Goal: Task Accomplishment & Management: Use online tool/utility

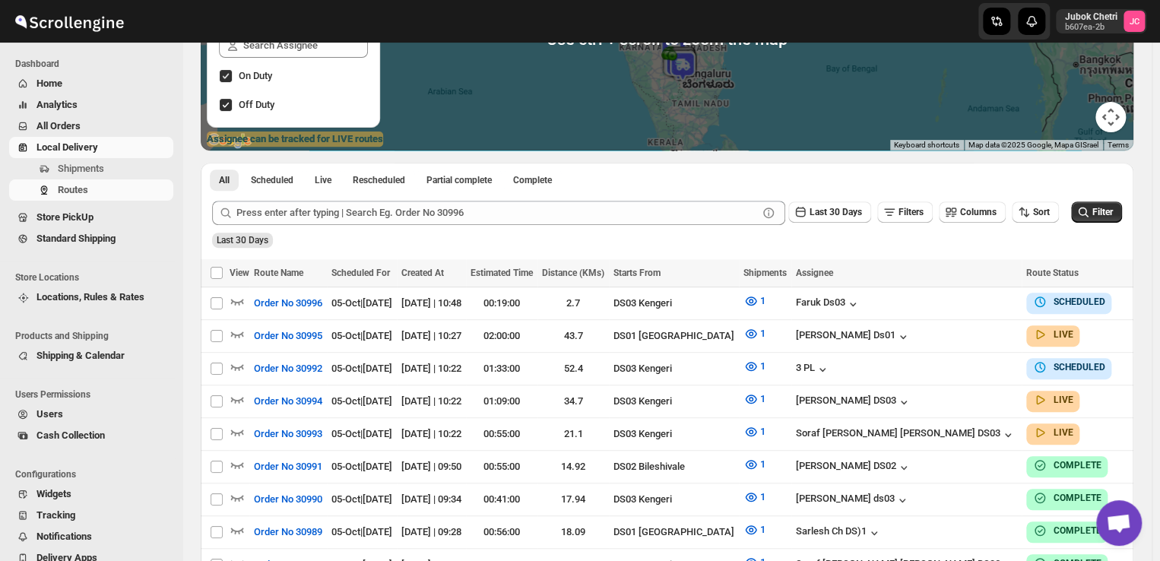
scroll to position [222, 0]
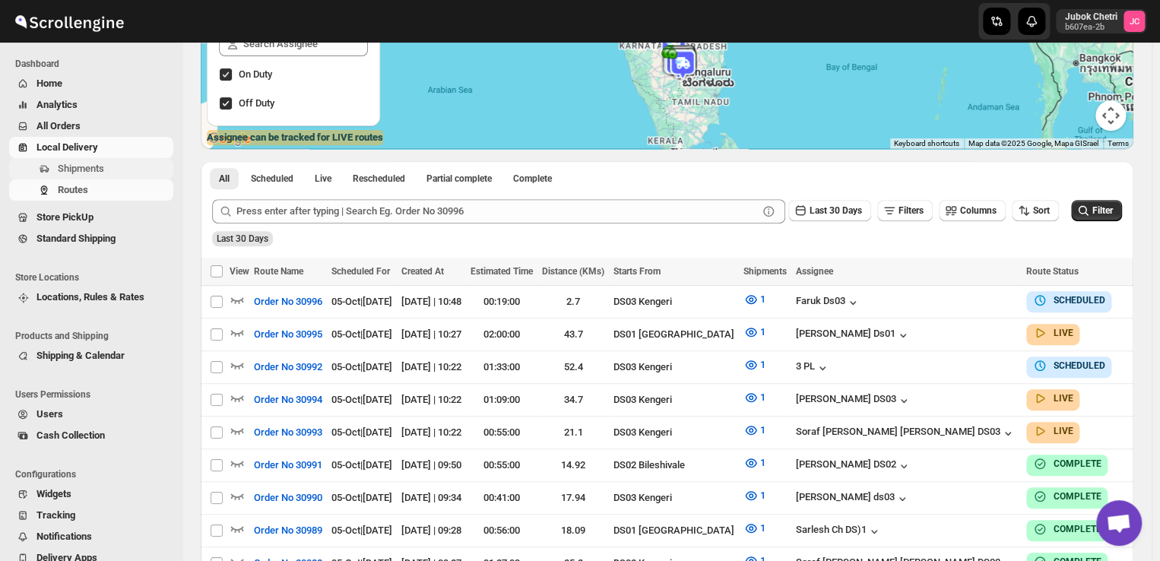
click at [100, 165] on span "Shipments" at bounding box center [81, 168] width 46 height 11
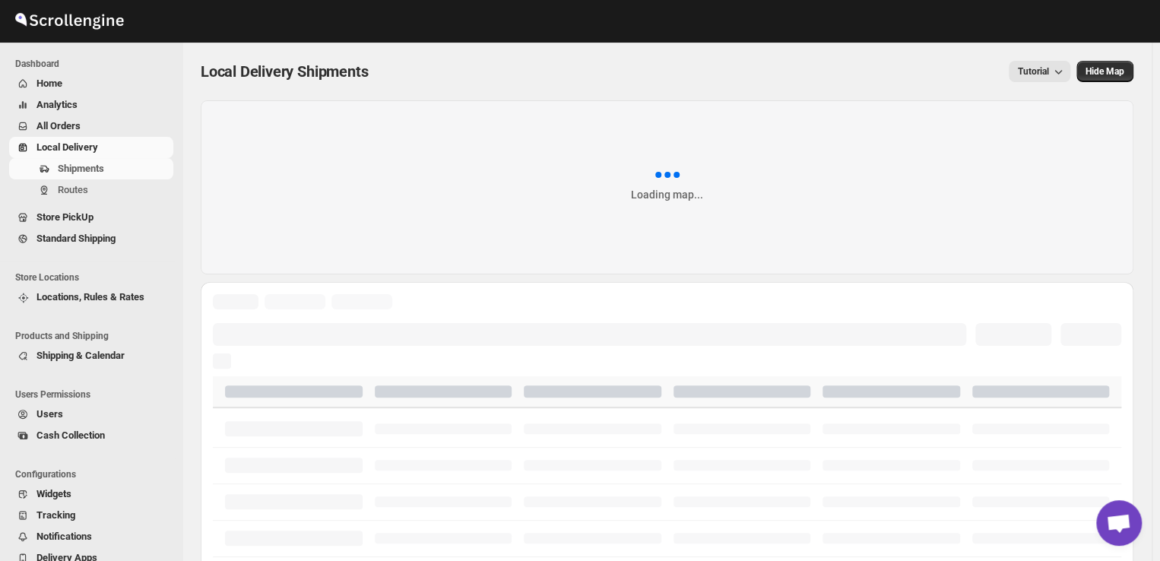
click at [100, 165] on span "Shipments" at bounding box center [81, 168] width 46 height 11
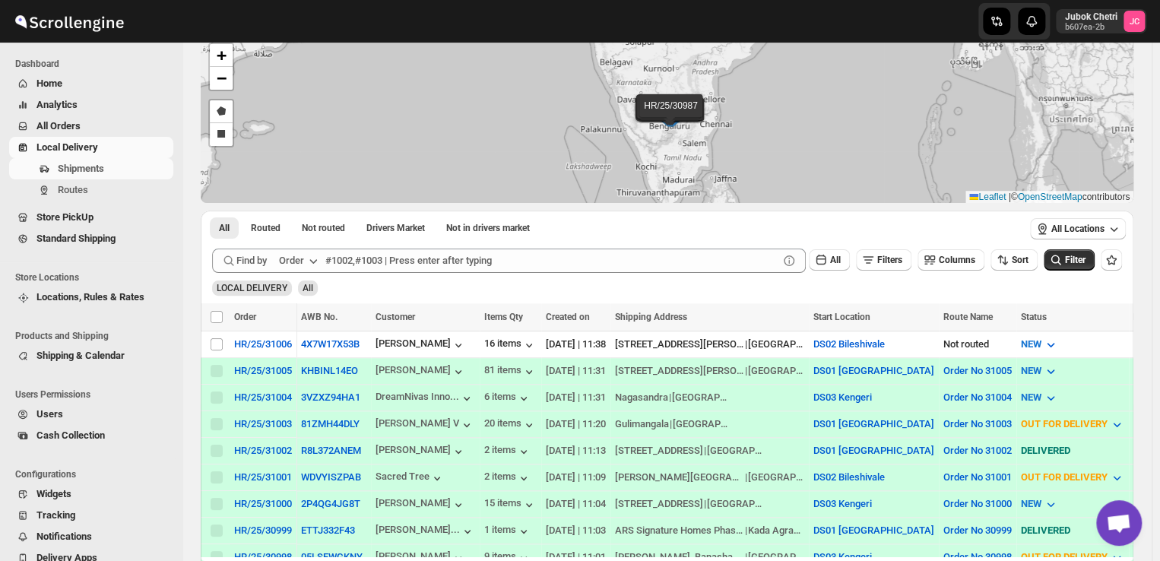
click at [161, 439] on span "Cash Collection" at bounding box center [103, 435] width 134 height 15
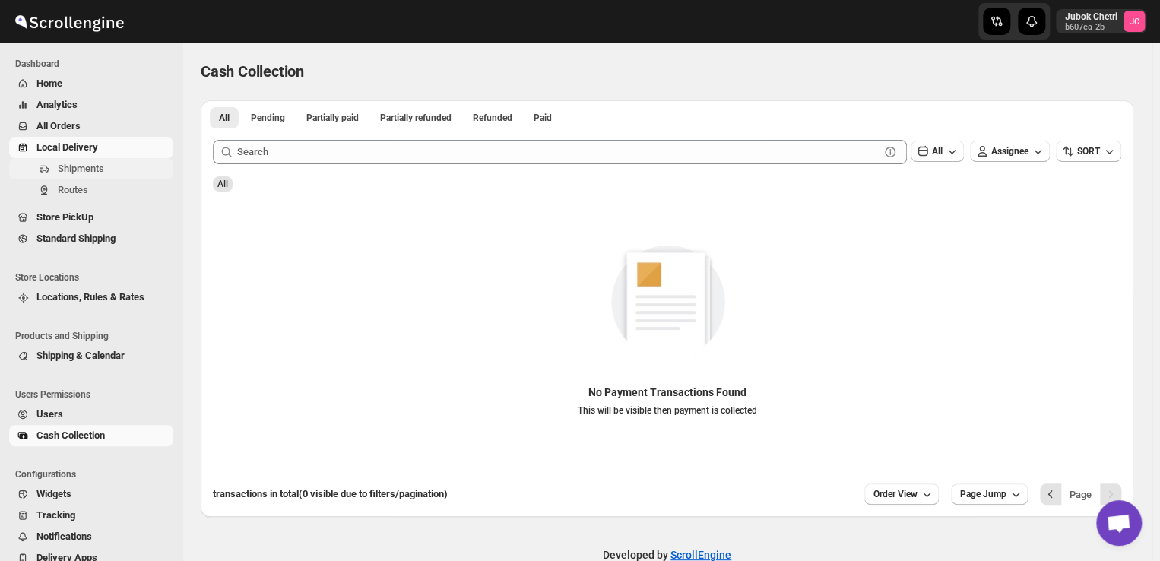
click at [90, 163] on span "Shipments" at bounding box center [81, 168] width 46 height 11
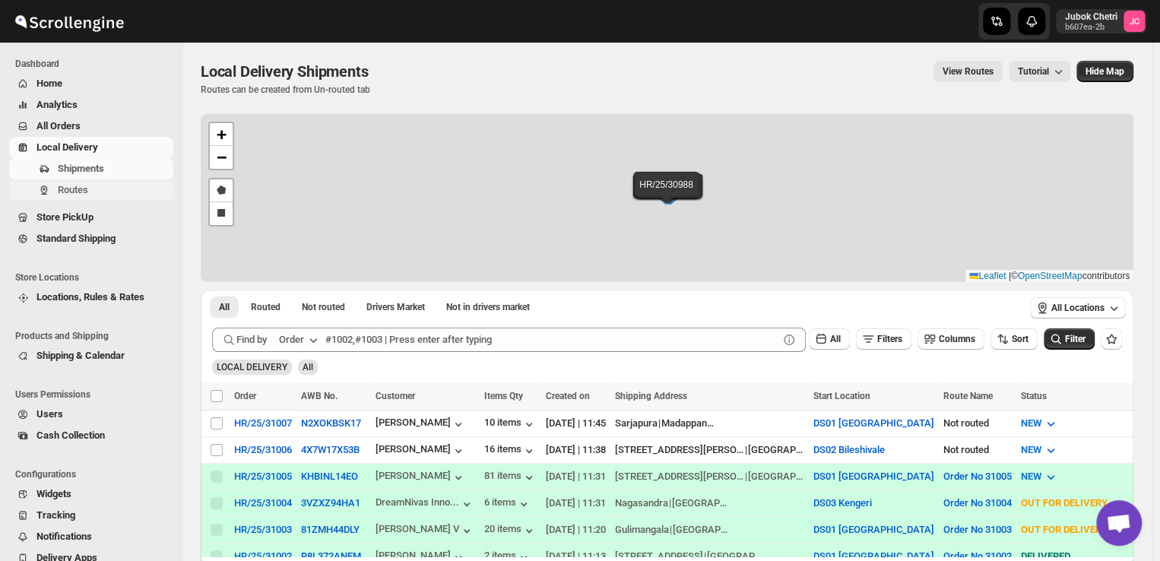
click at [95, 195] on span "Routes" at bounding box center [114, 189] width 113 height 15
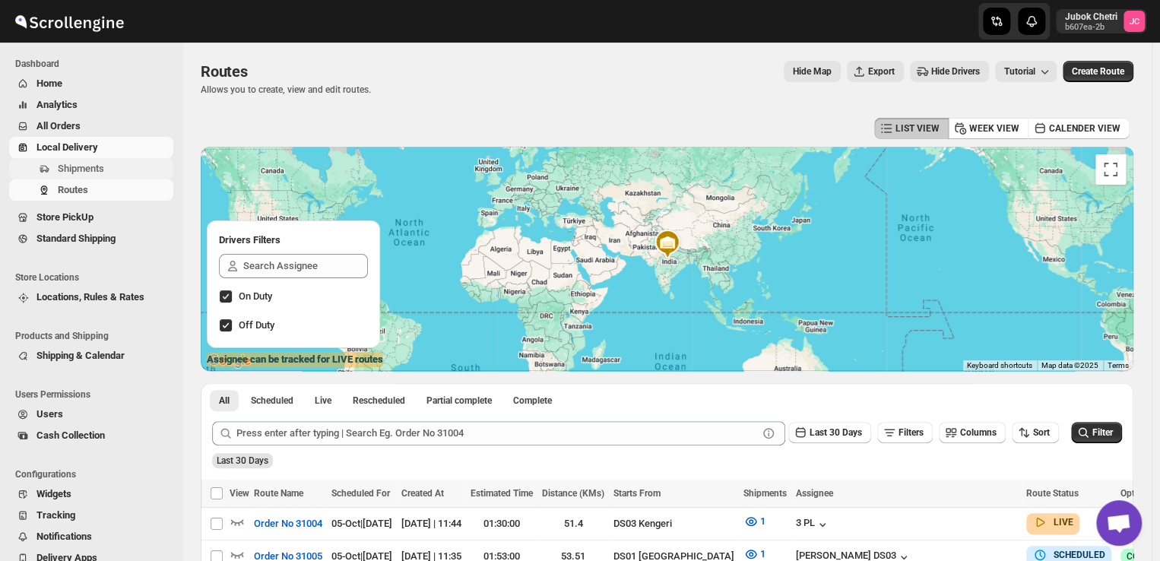
click at [95, 172] on span "Shipments" at bounding box center [81, 168] width 46 height 11
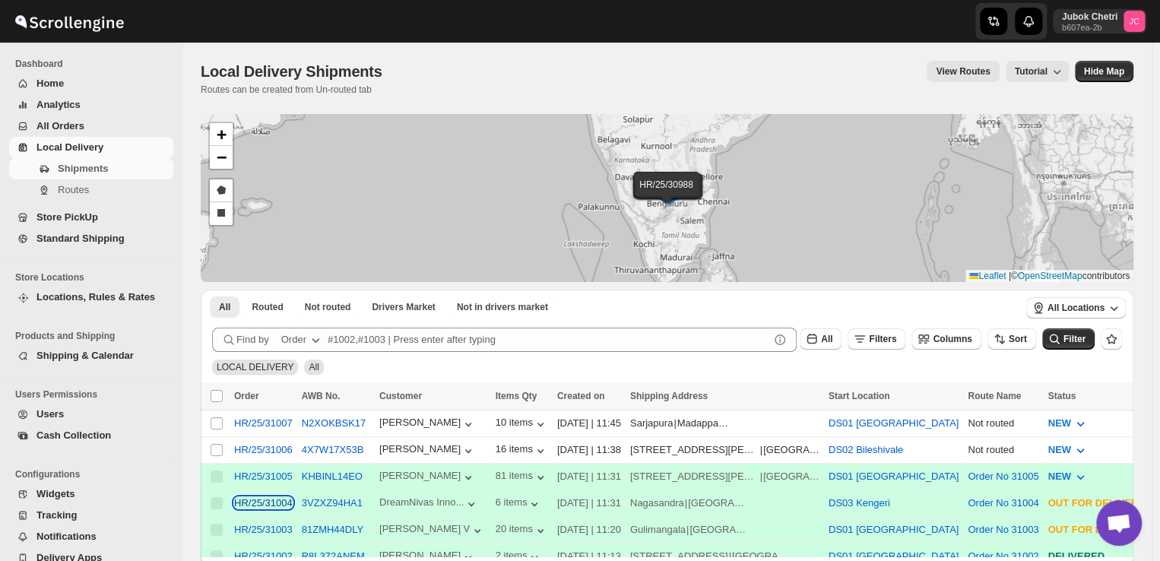
click at [272, 498] on div "HR/25/31004" at bounding box center [263, 502] width 59 height 11
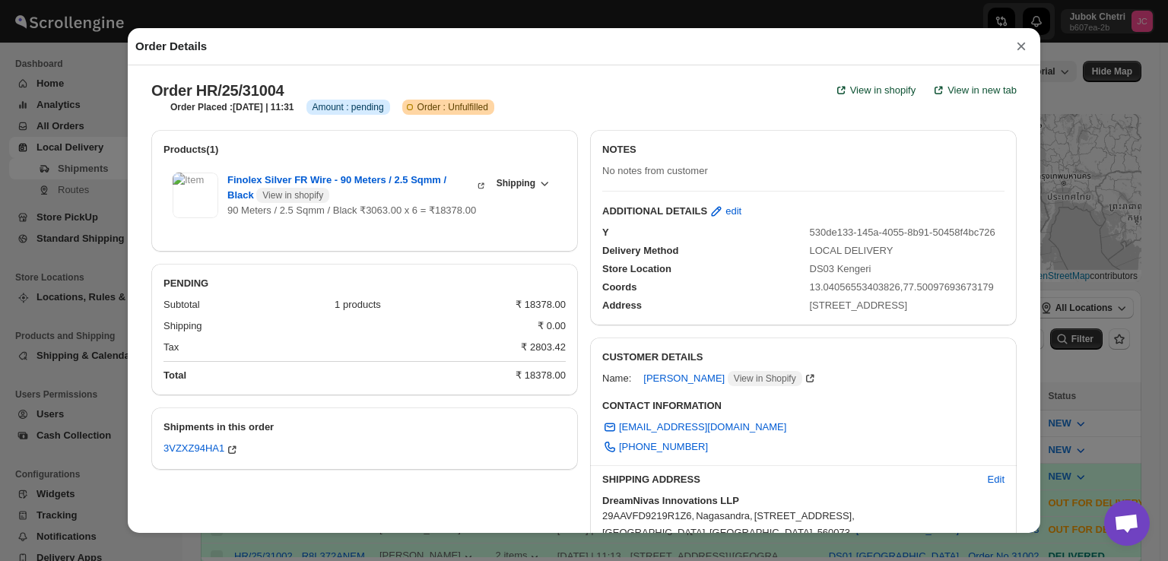
click at [1021, 45] on button "×" at bounding box center [1020, 46] width 23 height 21
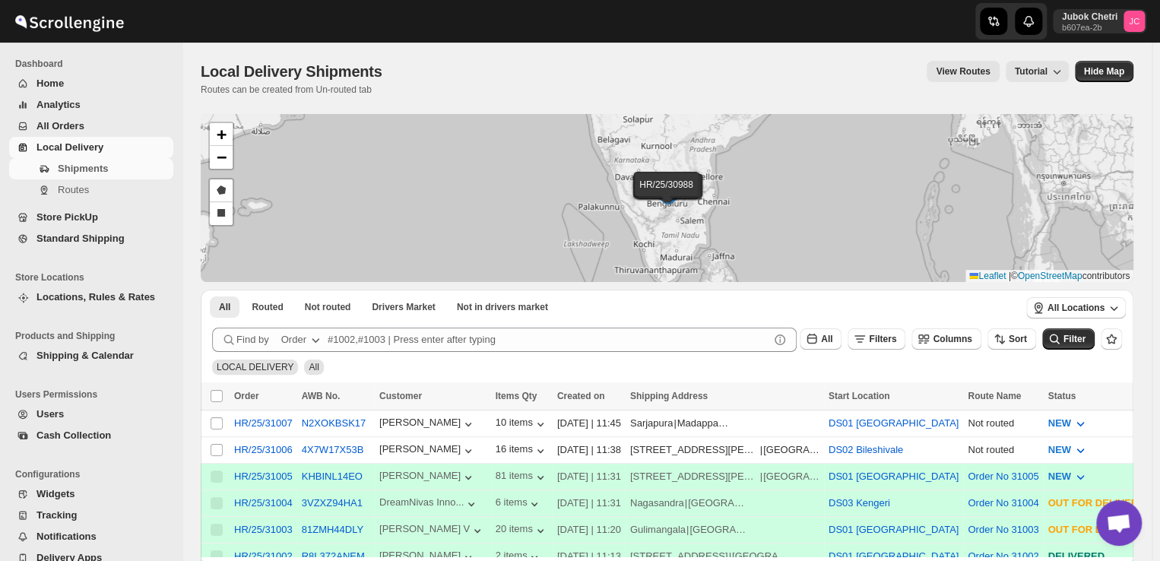
click at [920, 189] on div "HR/25/31007 HR/25/31006 HR/25/31005 HR/25/31004 HR/25/31003 HR/25/31002 HR/25/3…" at bounding box center [667, 198] width 933 height 168
click at [55, 187] on button "Routes" at bounding box center [91, 189] width 164 height 21
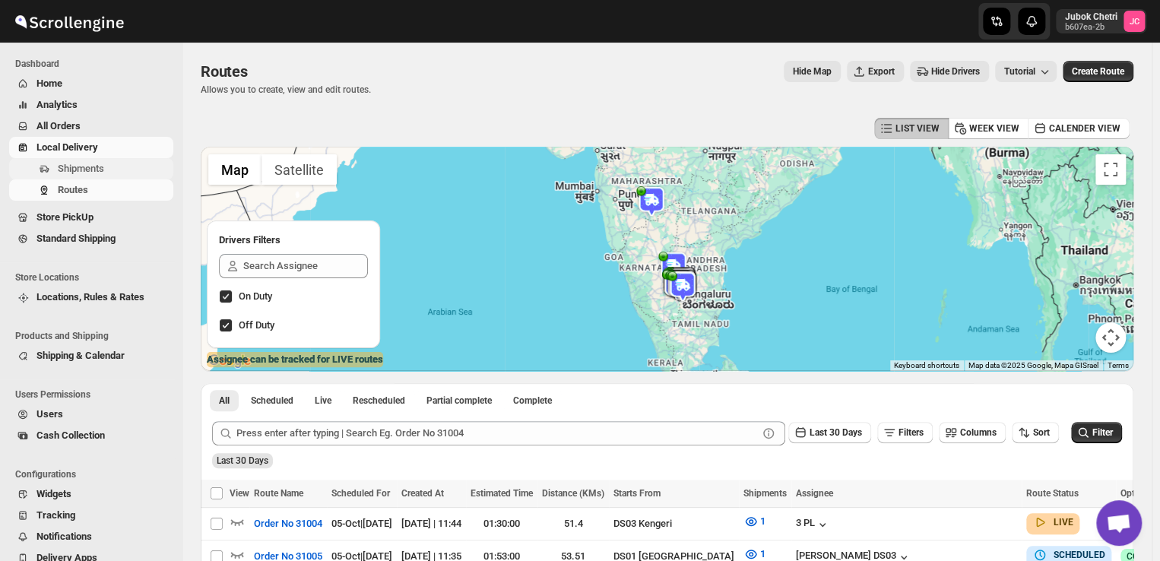
click at [108, 166] on span "Shipments" at bounding box center [114, 168] width 113 height 15
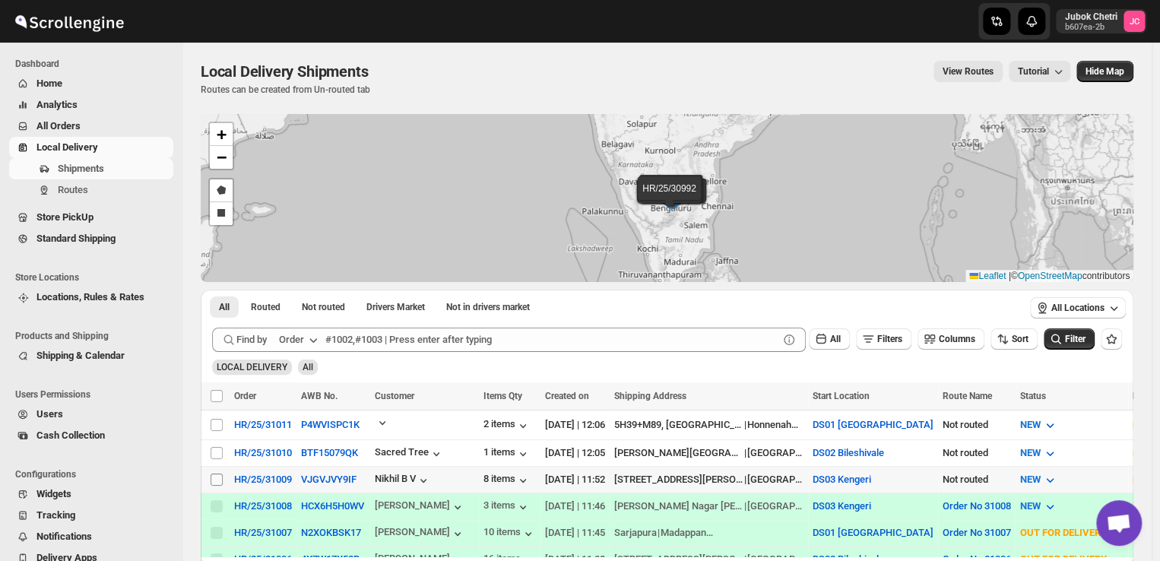
click at [217, 474] on input "Select shipment" at bounding box center [217, 480] width 12 height 12
checkbox input "true"
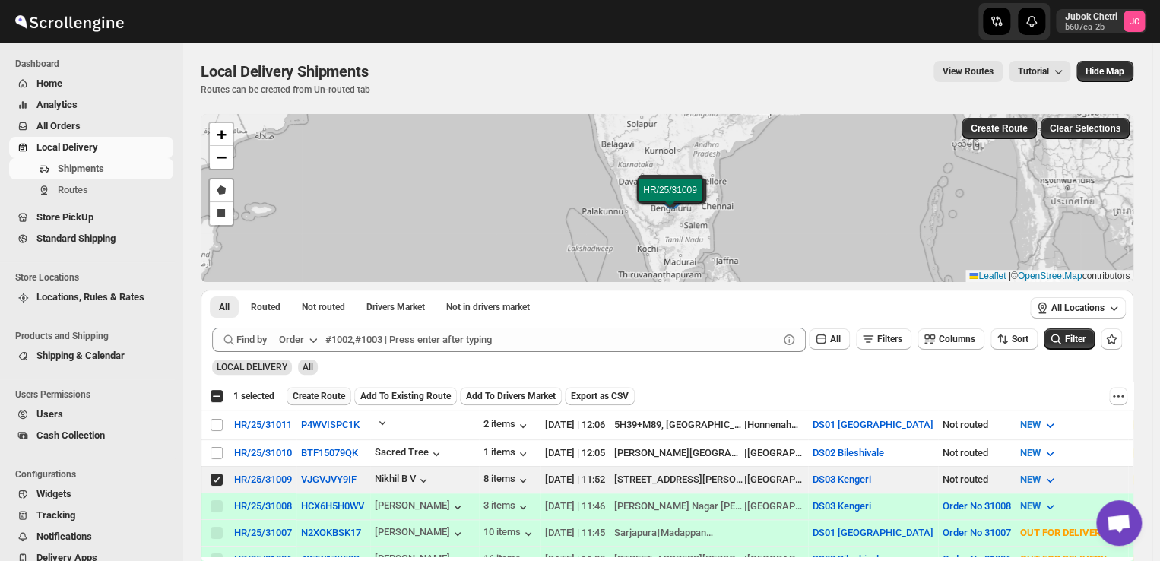
click at [323, 394] on span "Create Route" at bounding box center [319, 396] width 52 height 12
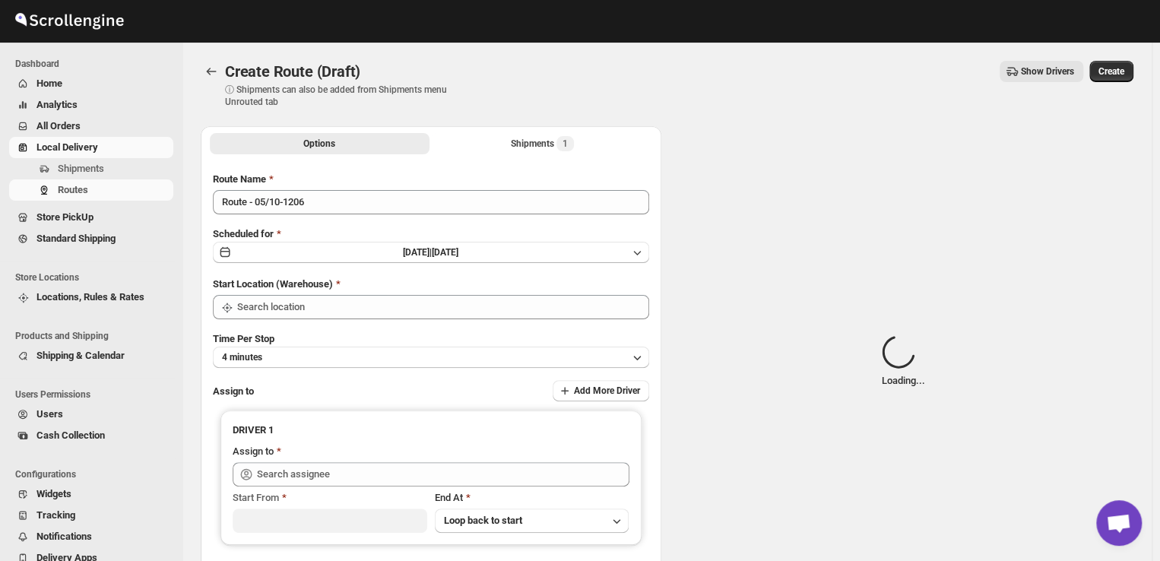
type input "DS03 Kengeri"
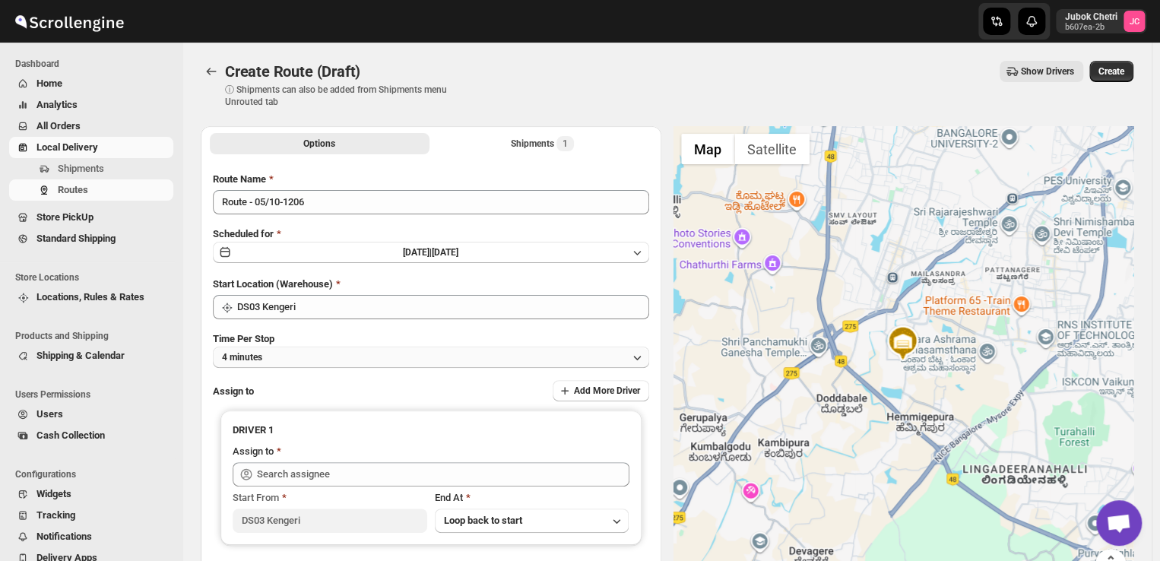
click at [358, 359] on button "4 minutes" at bounding box center [431, 357] width 436 height 21
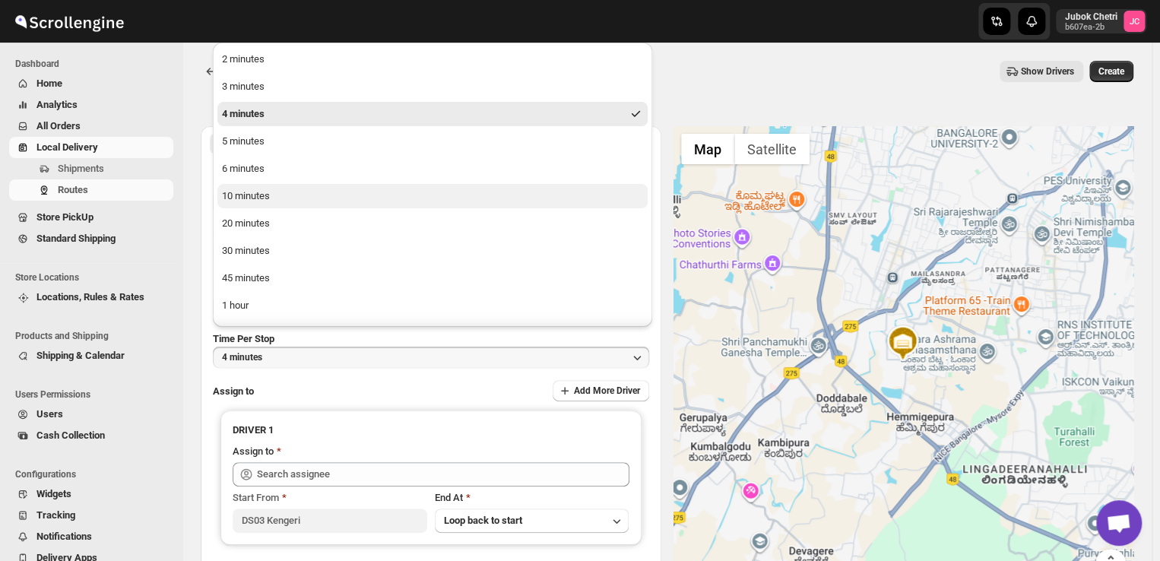
click at [259, 193] on div "10 minutes" at bounding box center [246, 196] width 48 height 15
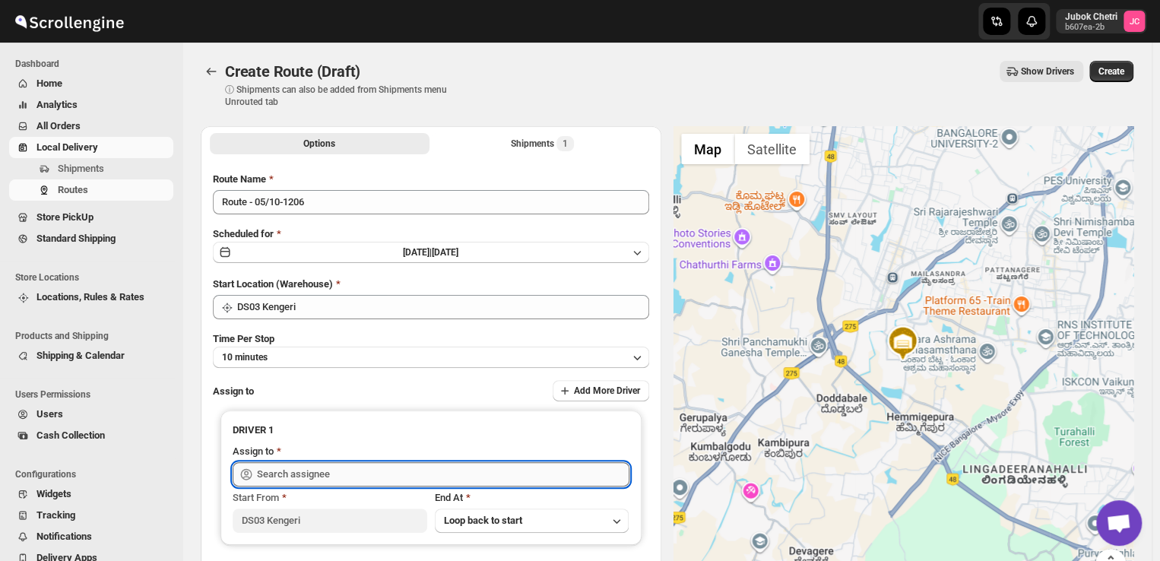
click at [314, 470] on input "text" at bounding box center [443, 474] width 372 height 24
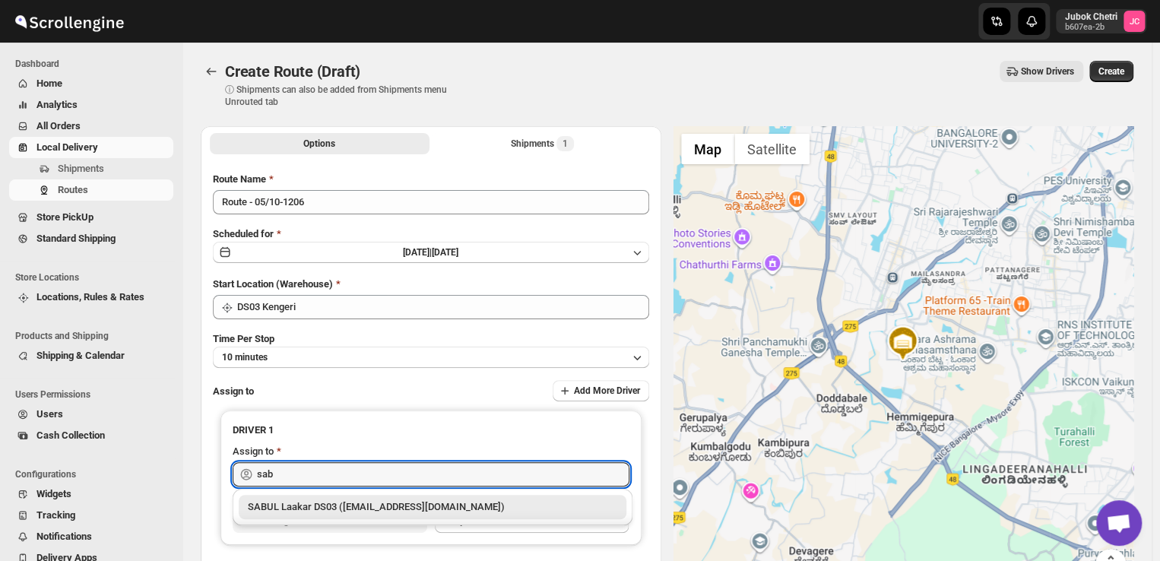
click at [314, 509] on div "SABUL Laakar DS03 (pokogin390@dextrago.com)" at bounding box center [432, 506] width 369 height 15
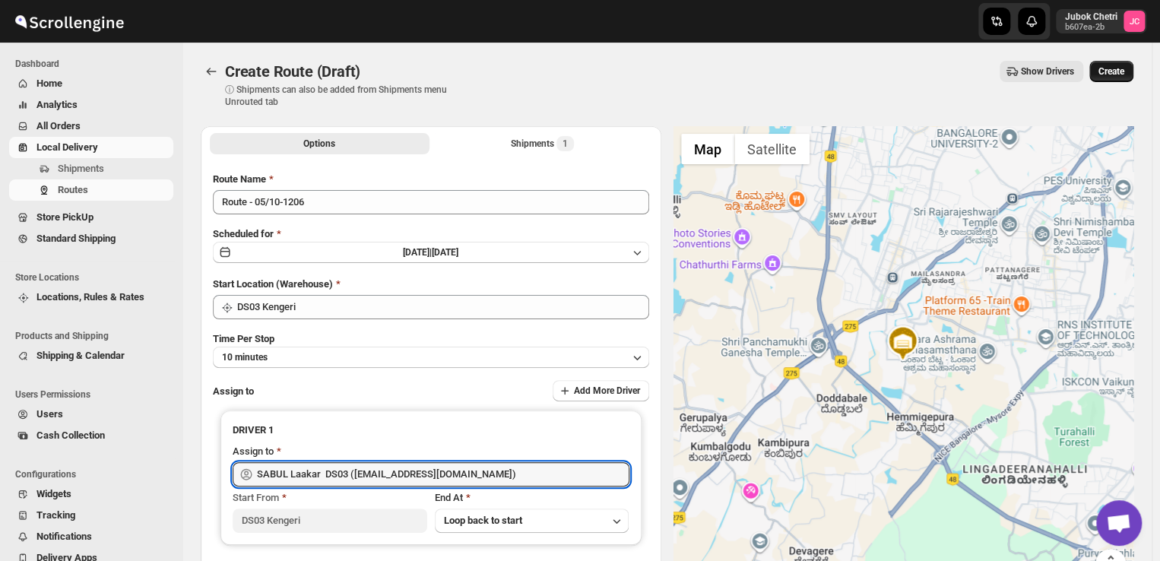
type input "SABUL Laakar DS03 (pokogin390@dextrago.com)"
click at [1123, 65] on span "Create" at bounding box center [1111, 71] width 26 height 12
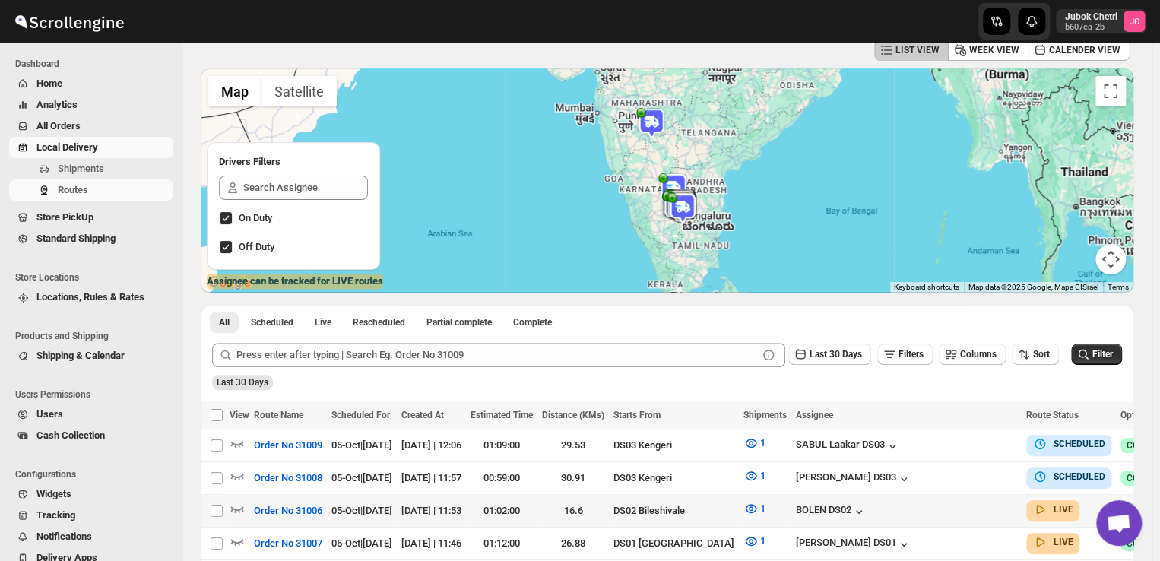
scroll to position [79, 0]
click at [58, 192] on span "Routes" at bounding box center [73, 189] width 30 height 11
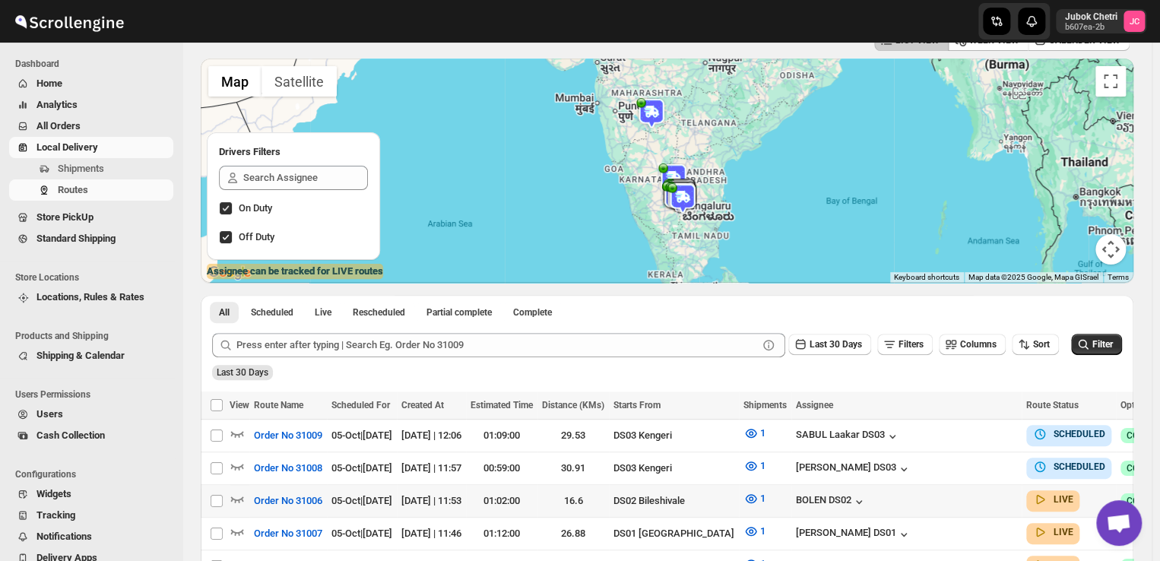
scroll to position [94, 0]
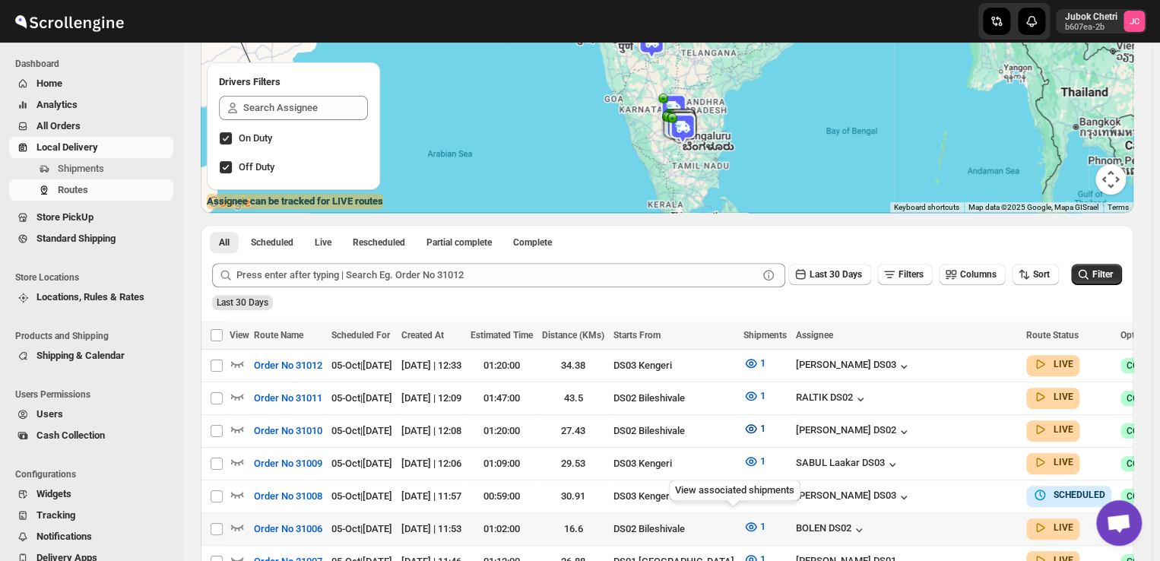
scroll to position [178, 0]
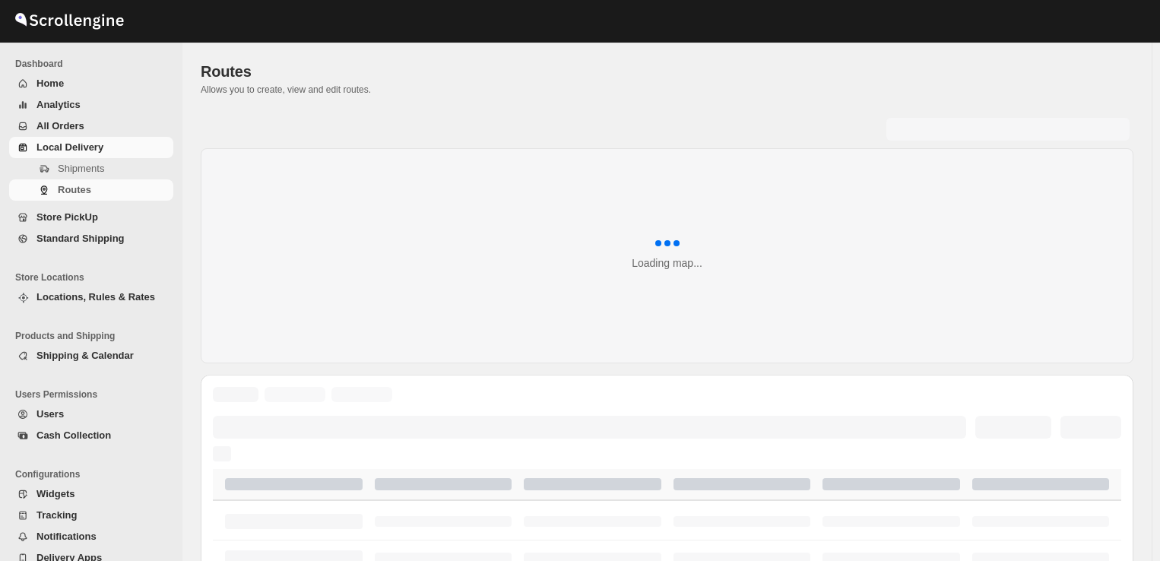
scroll to position [178, 0]
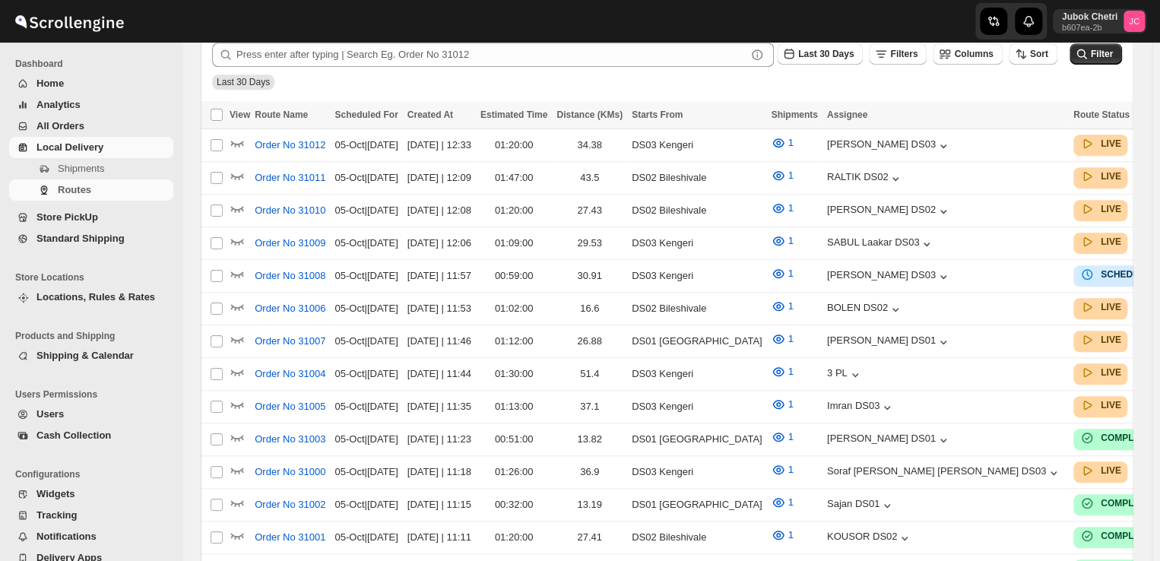
scroll to position [404, 0]
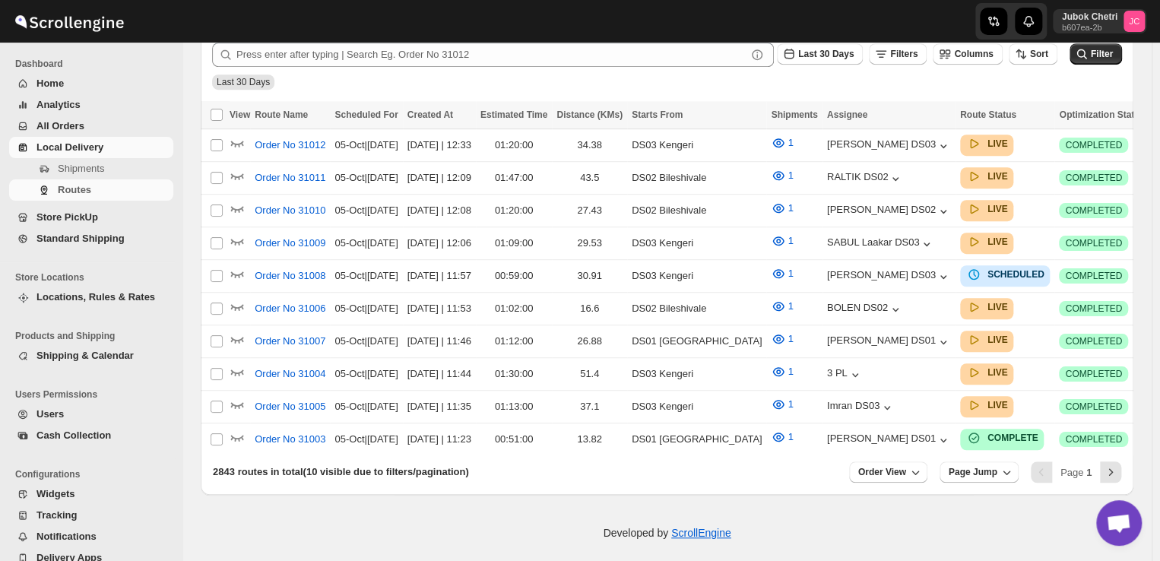
scroll to position [404, 0]
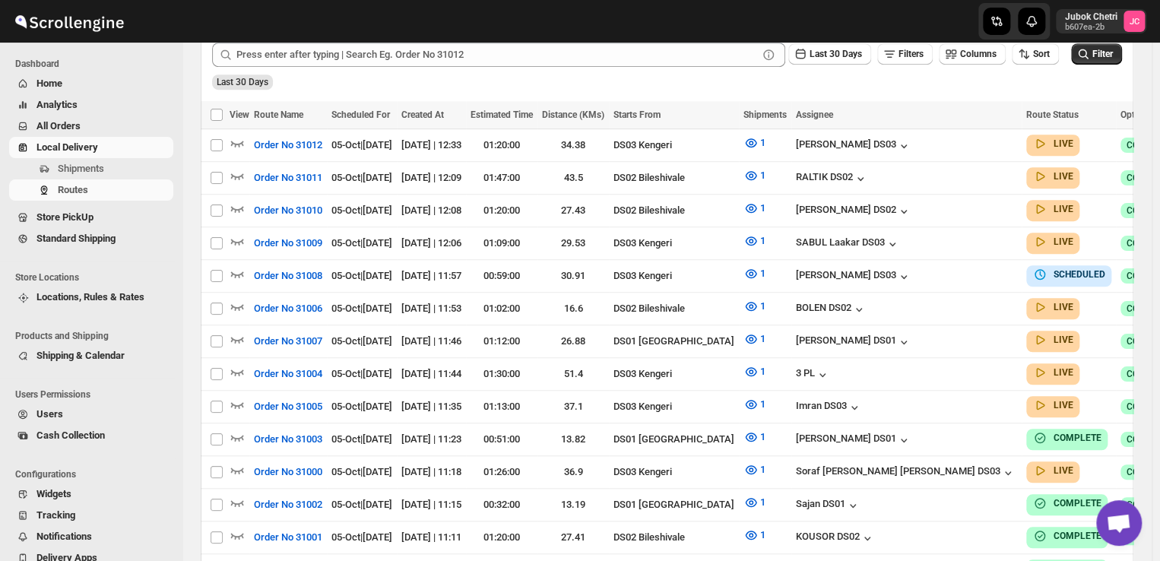
scroll to position [404, 0]
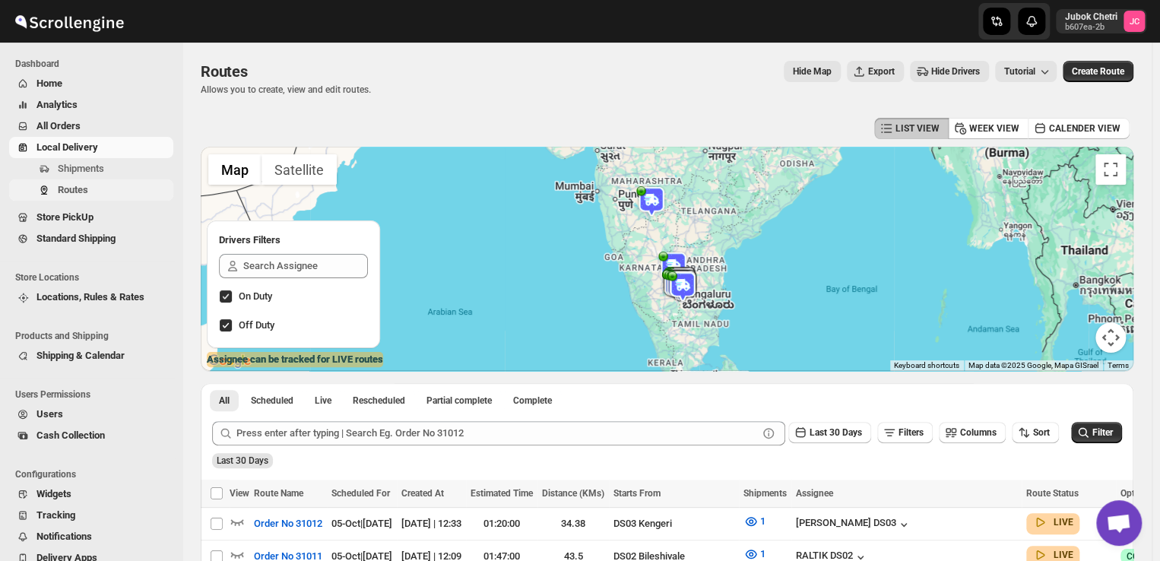
click at [66, 192] on span "Routes" at bounding box center [73, 189] width 30 height 11
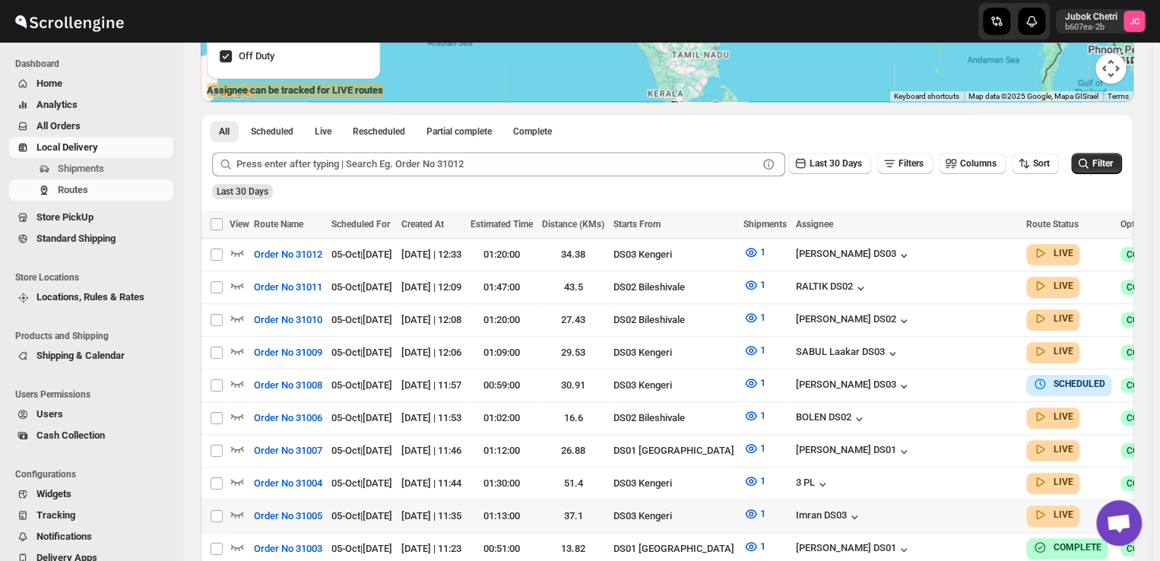
scroll to position [274, 0]
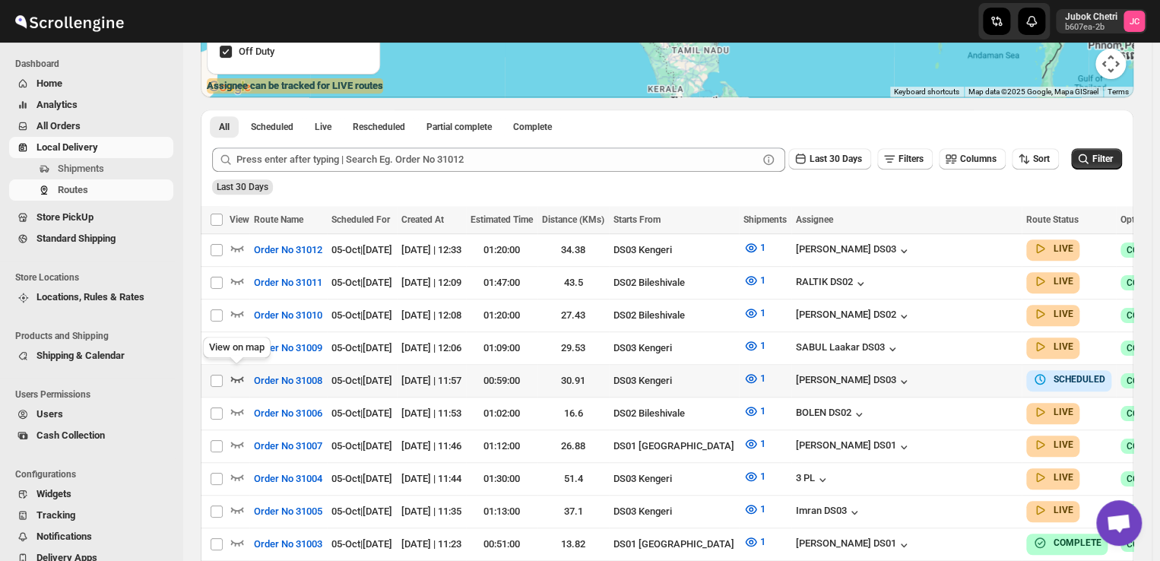
click at [241, 373] on icon "button" at bounding box center [237, 378] width 15 height 15
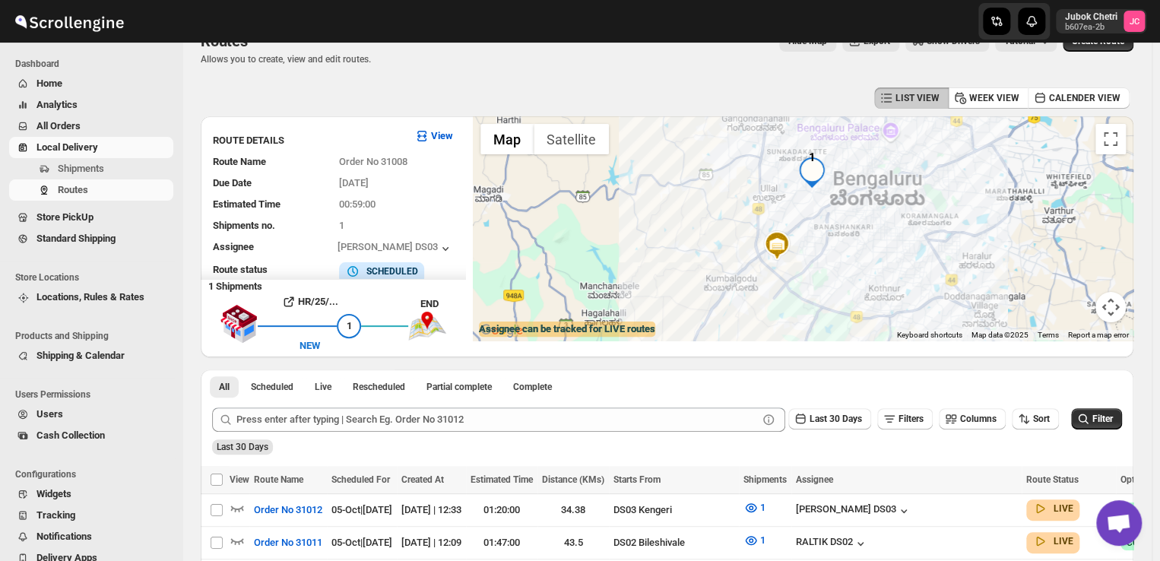
scroll to position [30, 0]
click at [818, 180] on img "1" at bounding box center [812, 172] width 30 height 30
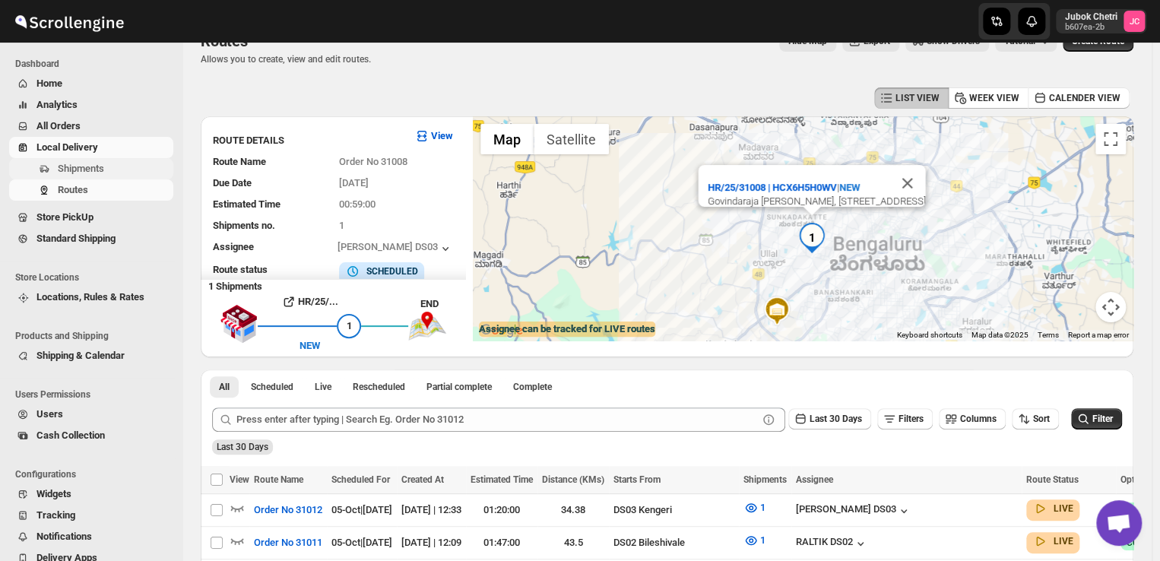
click at [103, 166] on span "Shipments" at bounding box center [81, 168] width 46 height 11
